Goal: Navigation & Orientation: Find specific page/section

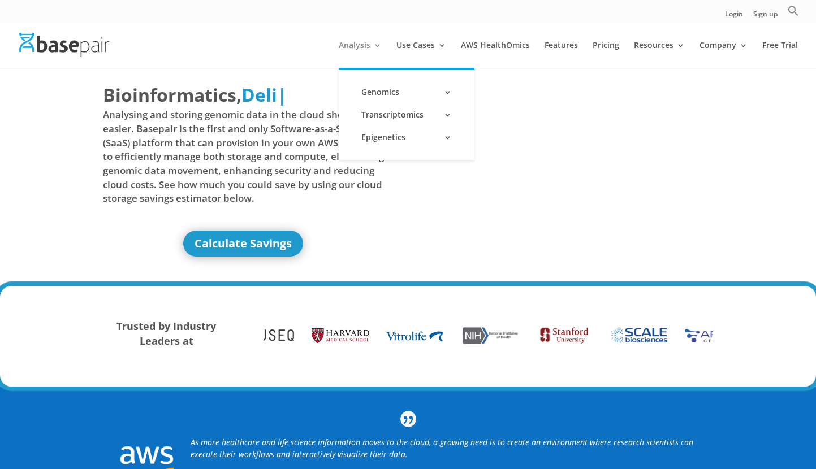
click at [372, 44] on link "Analysis" at bounding box center [360, 54] width 43 height 27
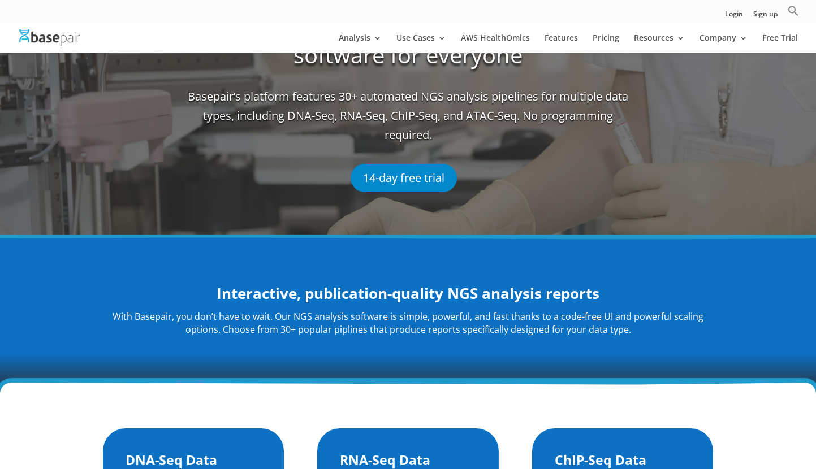
scroll to position [119, 0]
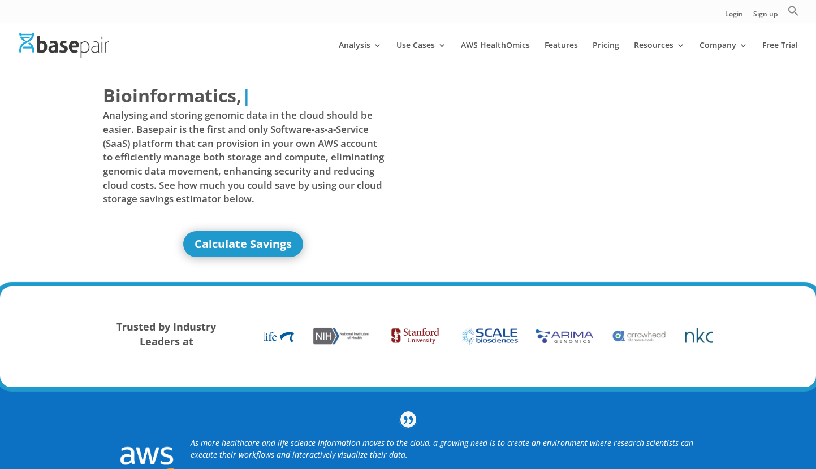
scroll to position [1, 0]
